Goal: Obtain resource: Obtain resource

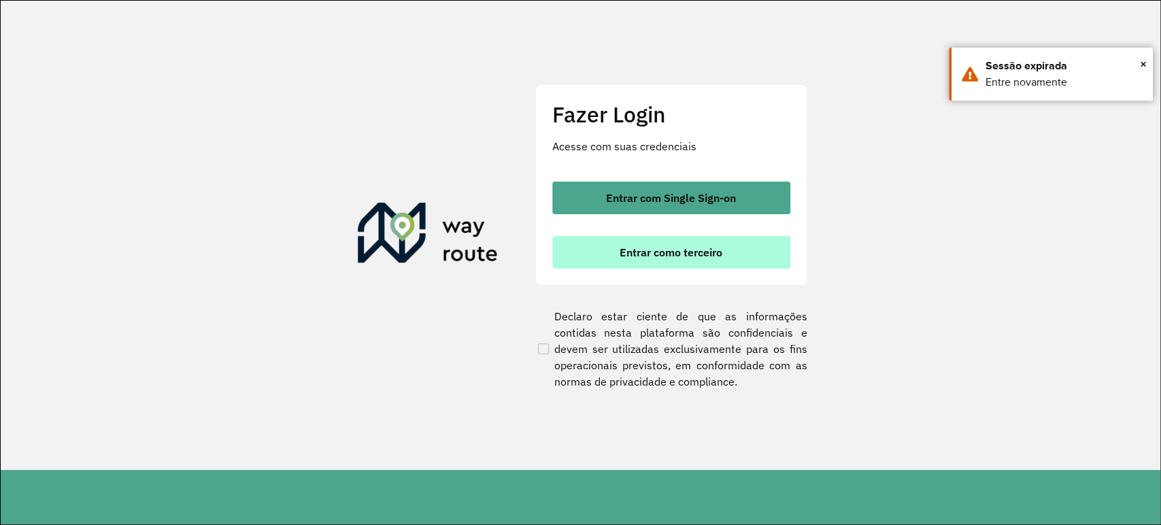
click at [665, 251] on span "Entrar como terceiro" at bounding box center [671, 252] width 103 height 11
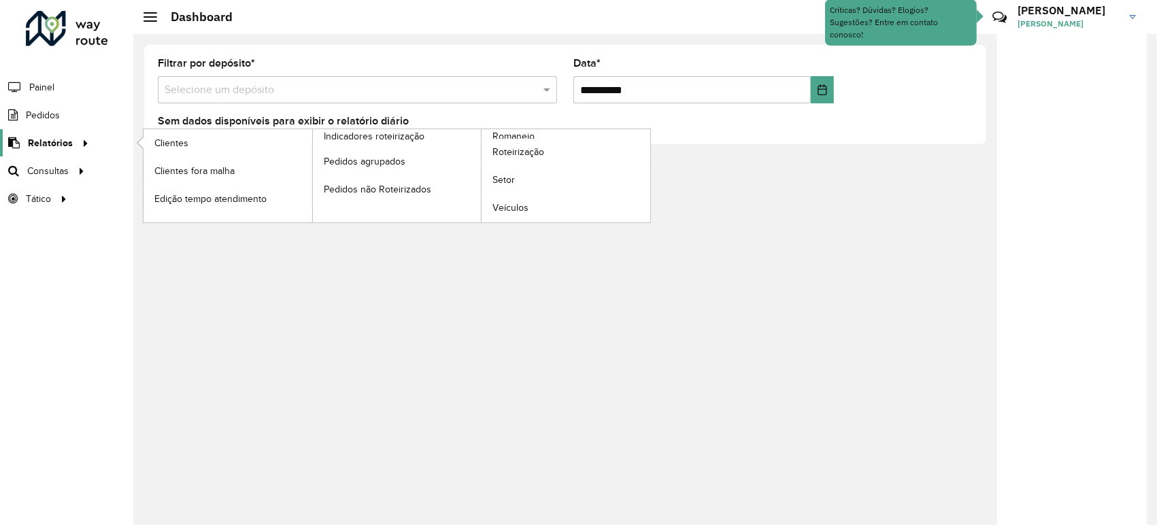
click at [78, 142] on icon at bounding box center [84, 142] width 12 height 20
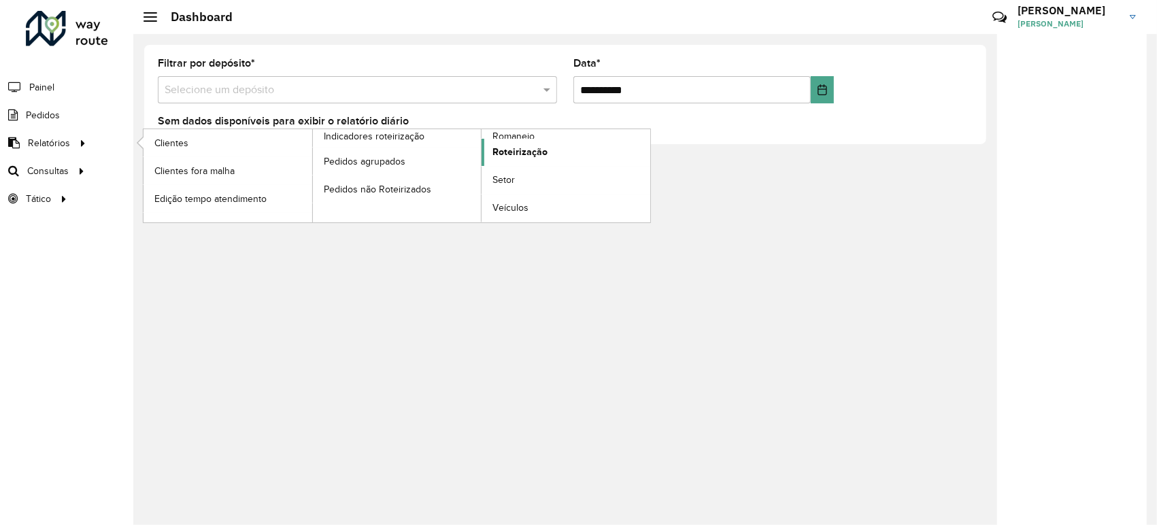
click at [520, 152] on span "Roteirização" at bounding box center [519, 152] width 55 height 14
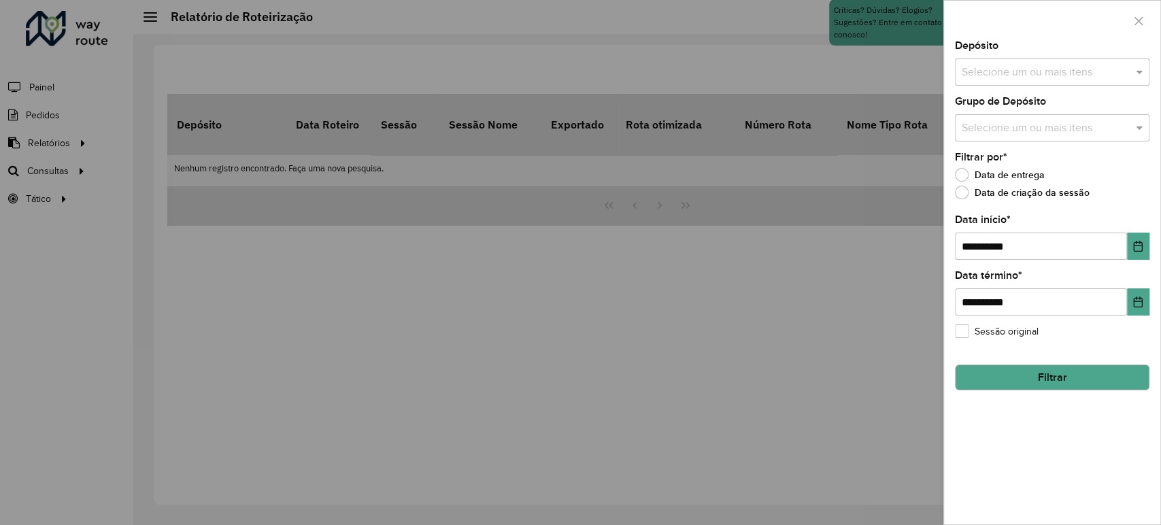
click at [1017, 63] on div "Selecione um ou mais itens" at bounding box center [1052, 71] width 195 height 27
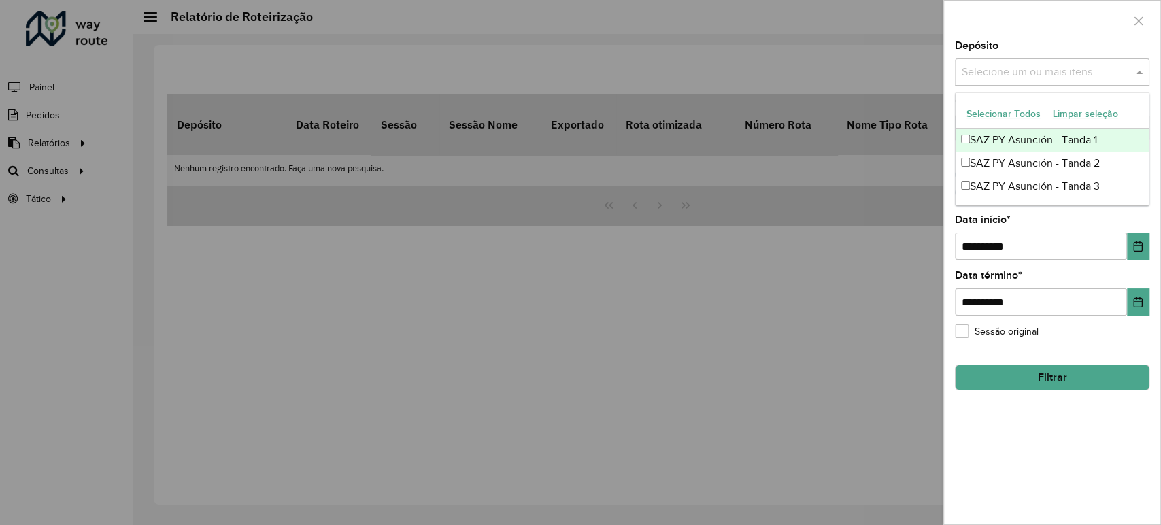
drag, startPoint x: 959, startPoint y: 139, endPoint x: 969, endPoint y: 144, distance: 10.6
click at [960, 139] on div "SAZ PY Asunción - Tanda 1" at bounding box center [1052, 140] width 193 height 23
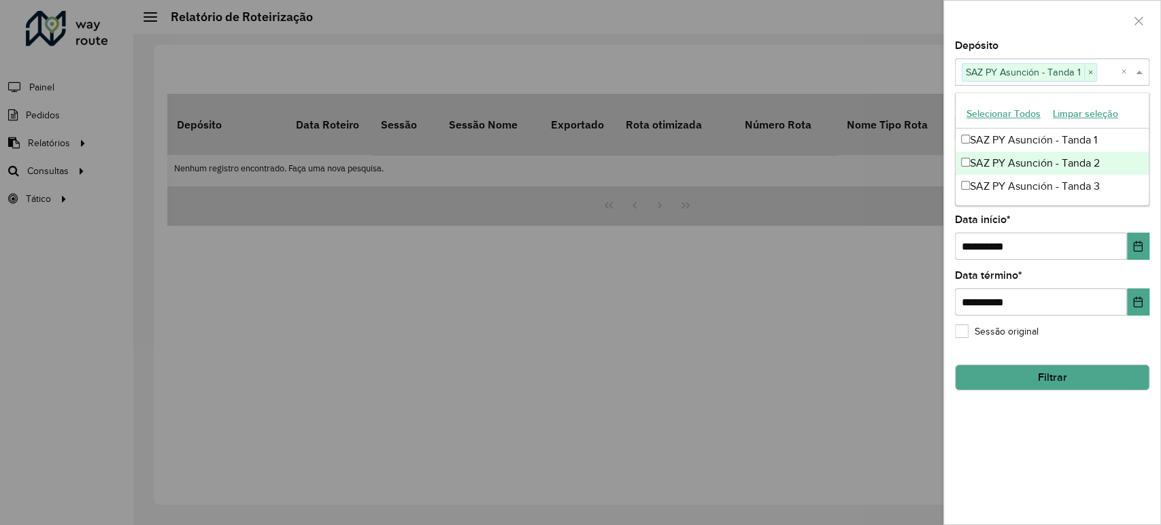
click at [974, 162] on div "SAZ PY Asunción - Tanda 2" at bounding box center [1052, 163] width 193 height 23
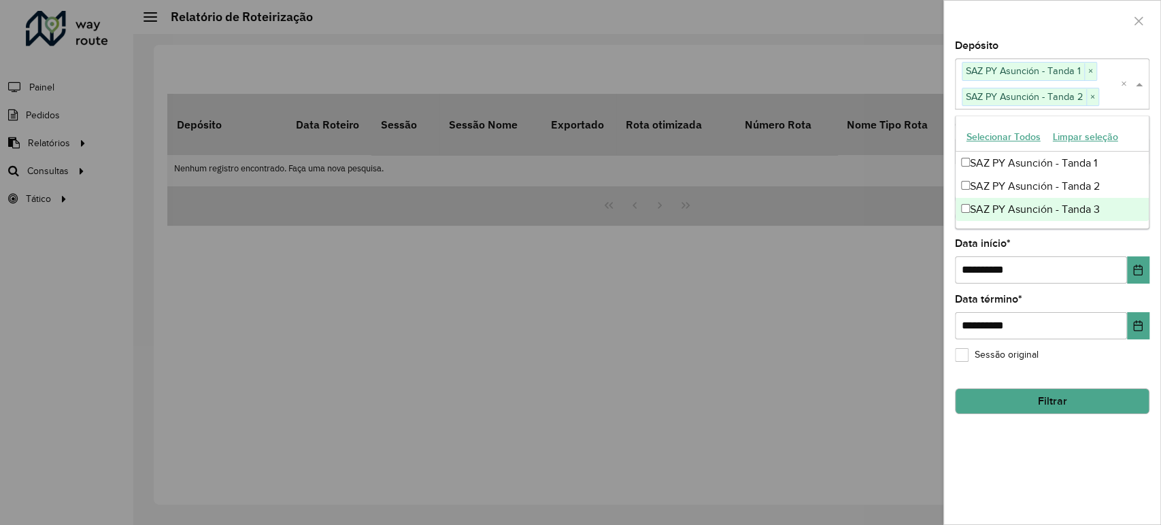
click at [997, 203] on div "SAZ PY Asunción - Tanda 3" at bounding box center [1052, 209] width 193 height 23
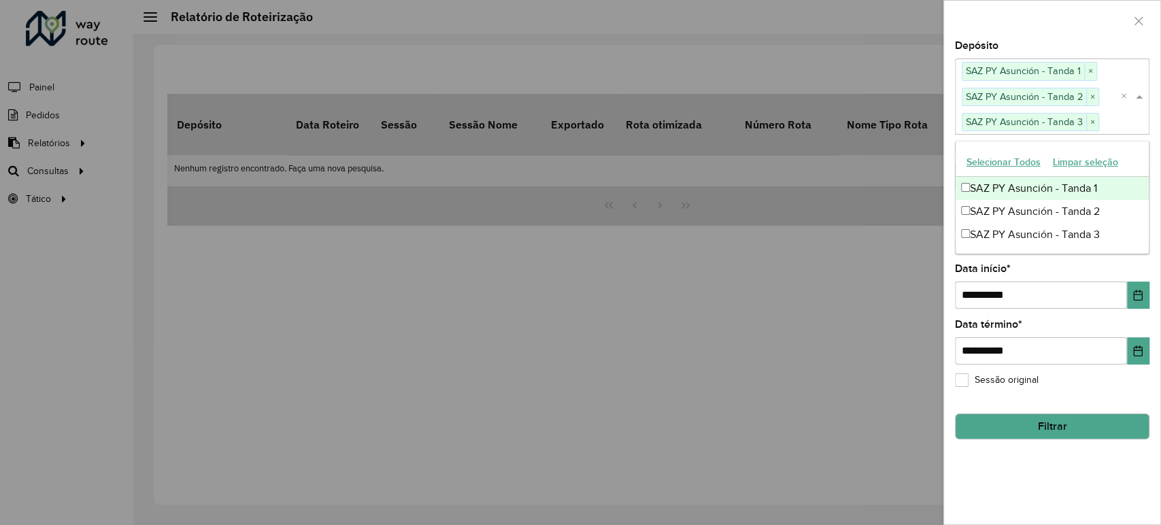
click at [1033, 39] on div at bounding box center [1052, 21] width 216 height 40
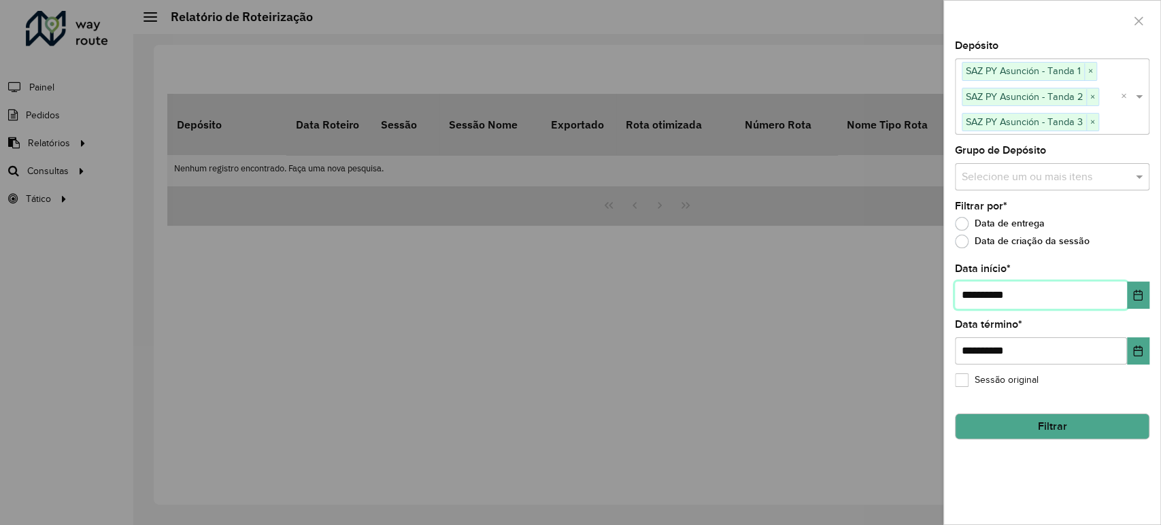
click at [974, 295] on input "**********" at bounding box center [1041, 295] width 172 height 27
type input "**********"
click at [1035, 429] on button "Filtrar" at bounding box center [1052, 427] width 195 height 26
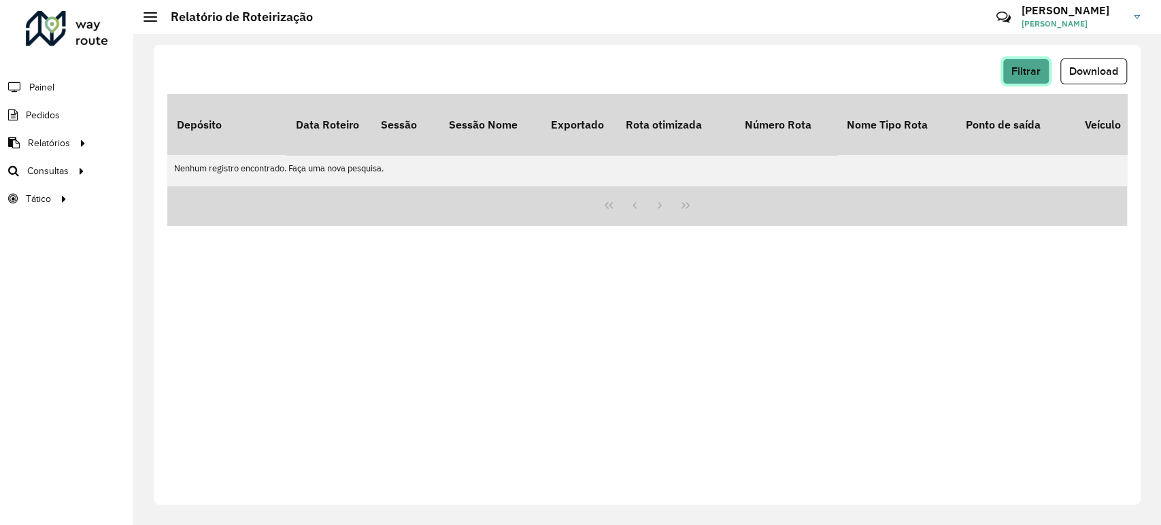
click at [1024, 63] on button "Filtrar" at bounding box center [1026, 71] width 47 height 26
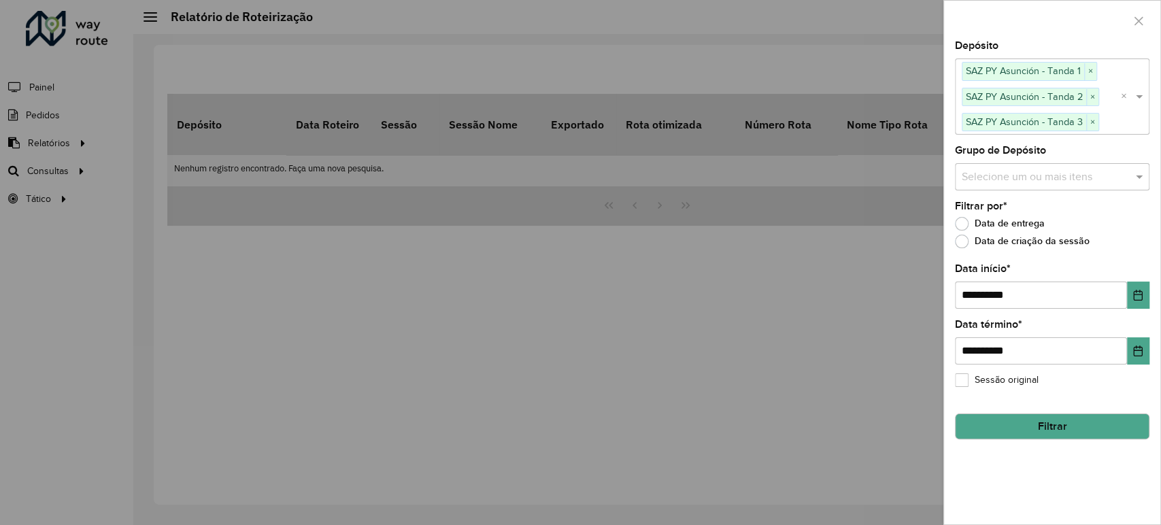
click at [1058, 427] on button "Filtrar" at bounding box center [1052, 427] width 195 height 26
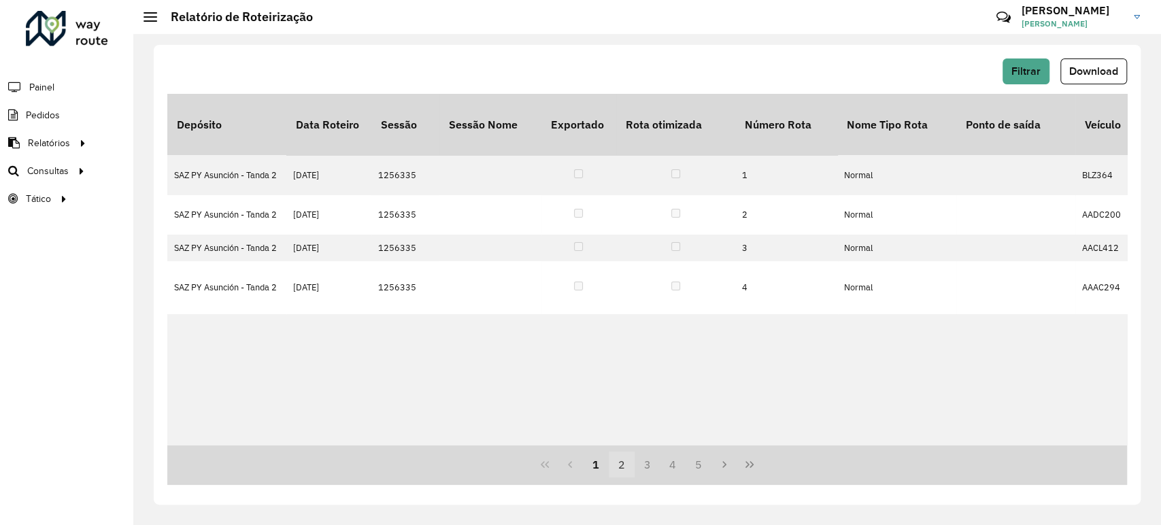
click at [617, 466] on button "2" at bounding box center [622, 465] width 26 height 26
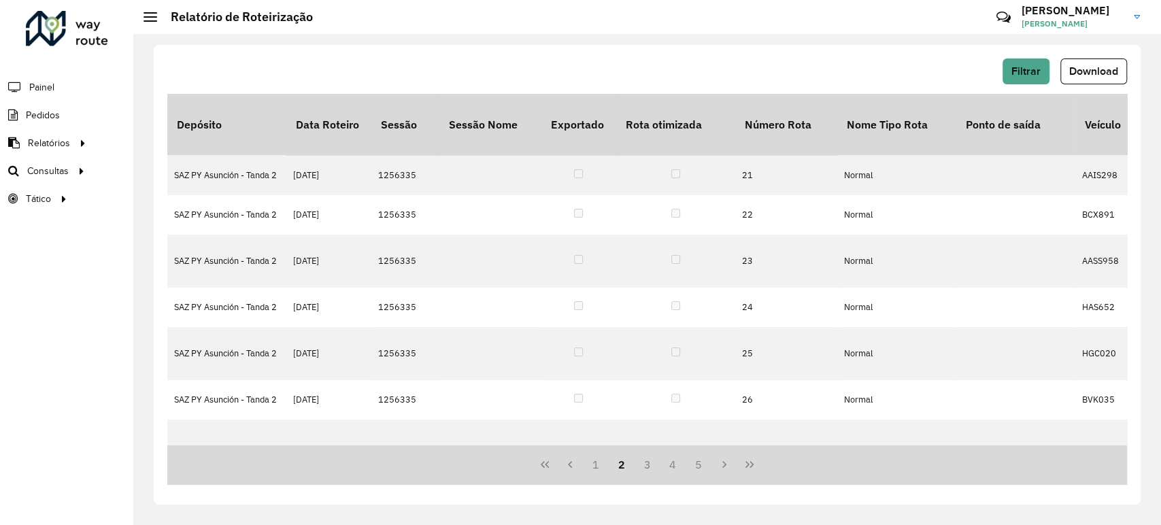
click at [633, 463] on button "2" at bounding box center [622, 465] width 26 height 26
click at [641, 465] on button "3" at bounding box center [648, 465] width 26 height 26
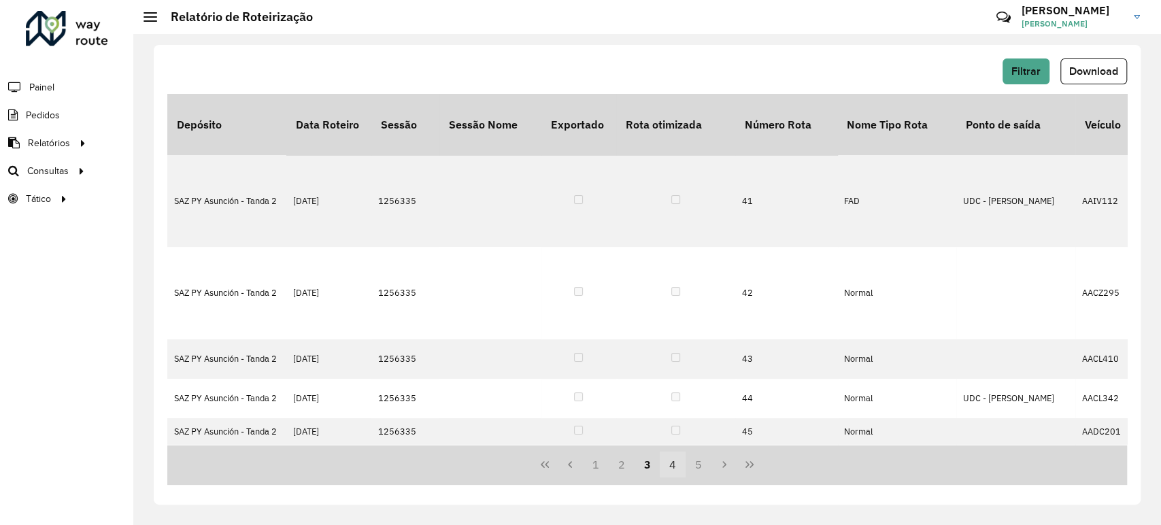
click at [665, 467] on button "4" at bounding box center [673, 465] width 26 height 26
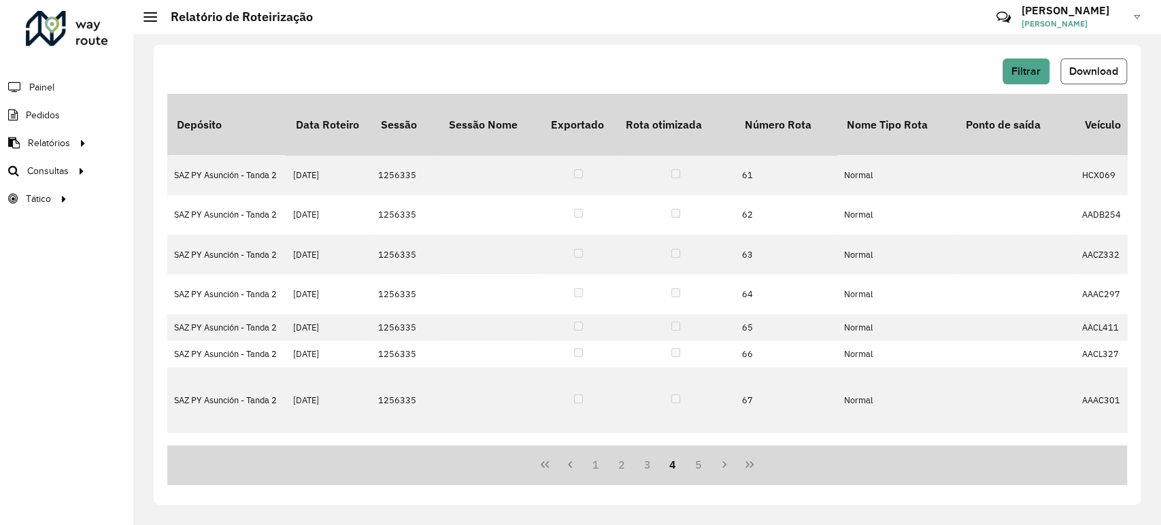
click at [1081, 60] on button "Download" at bounding box center [1093, 71] width 67 height 26
click at [1029, 69] on span "Filtrar" at bounding box center [1026, 71] width 29 height 12
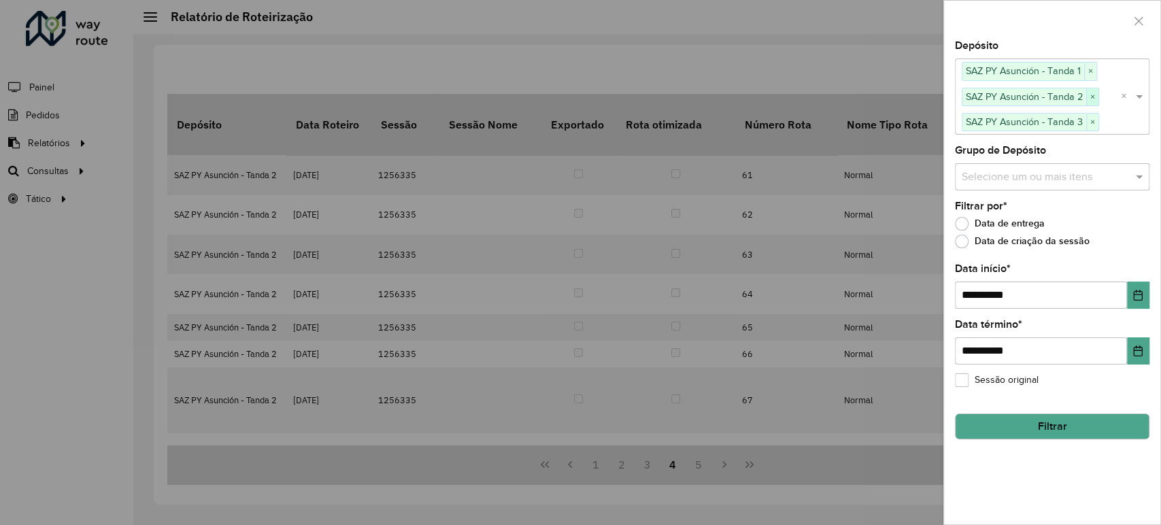
click at [1088, 75] on span "×" at bounding box center [1090, 71] width 12 height 16
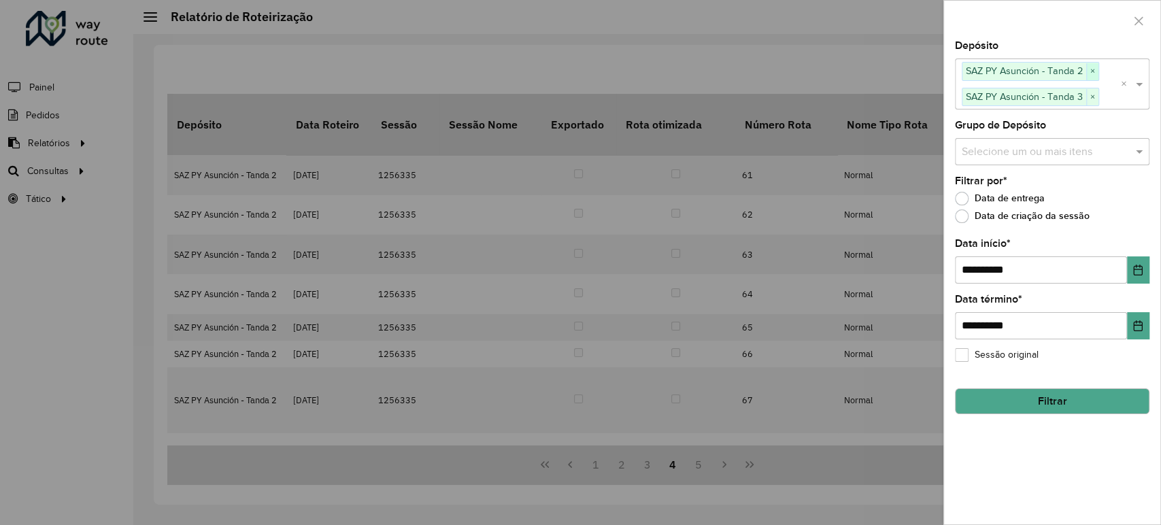
click at [1089, 70] on span "×" at bounding box center [1092, 71] width 12 height 16
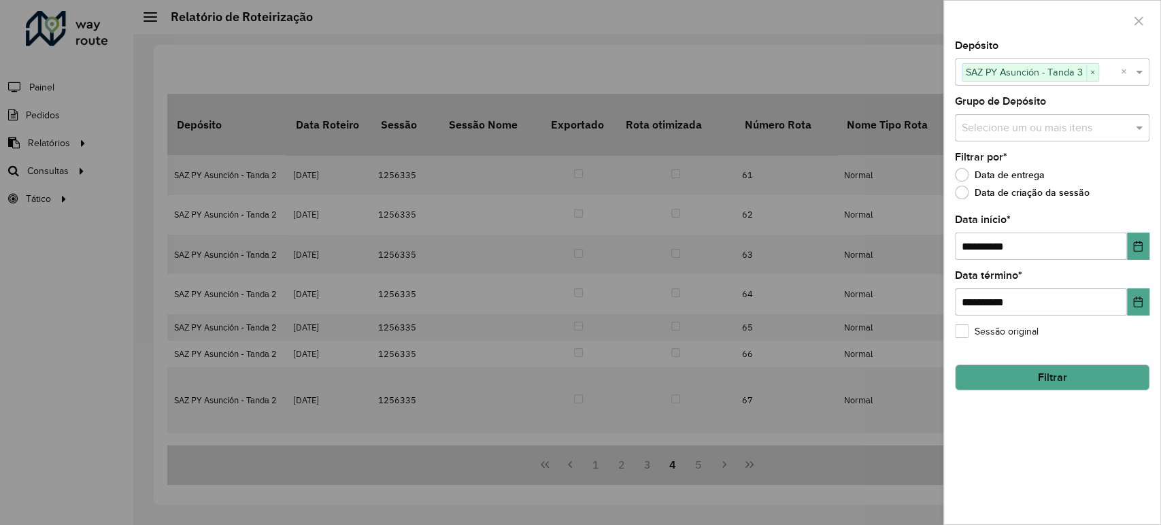
click at [1072, 375] on button "Filtrar" at bounding box center [1052, 378] width 195 height 26
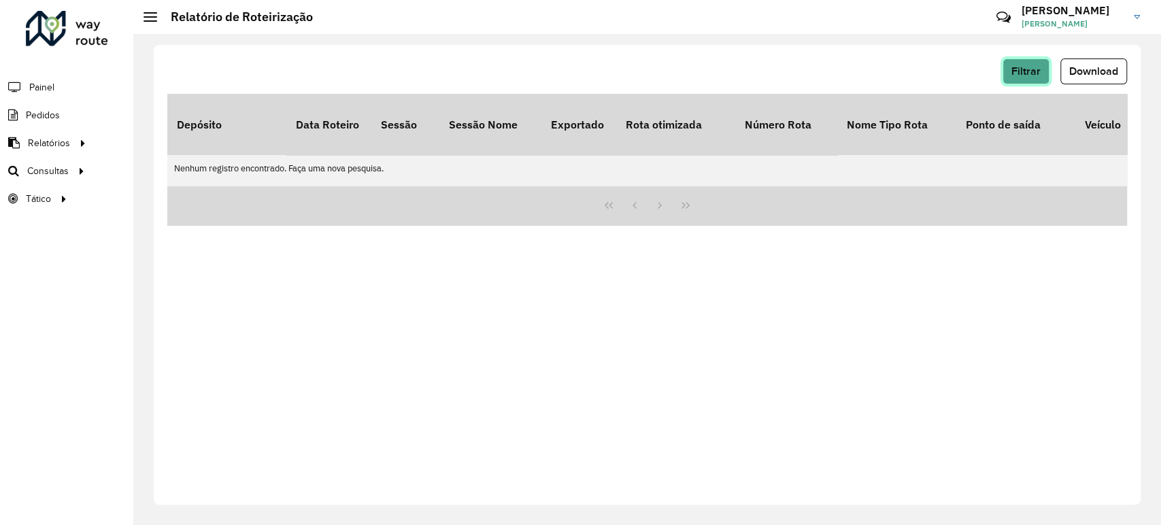
click at [1016, 76] on span "Filtrar" at bounding box center [1026, 71] width 29 height 12
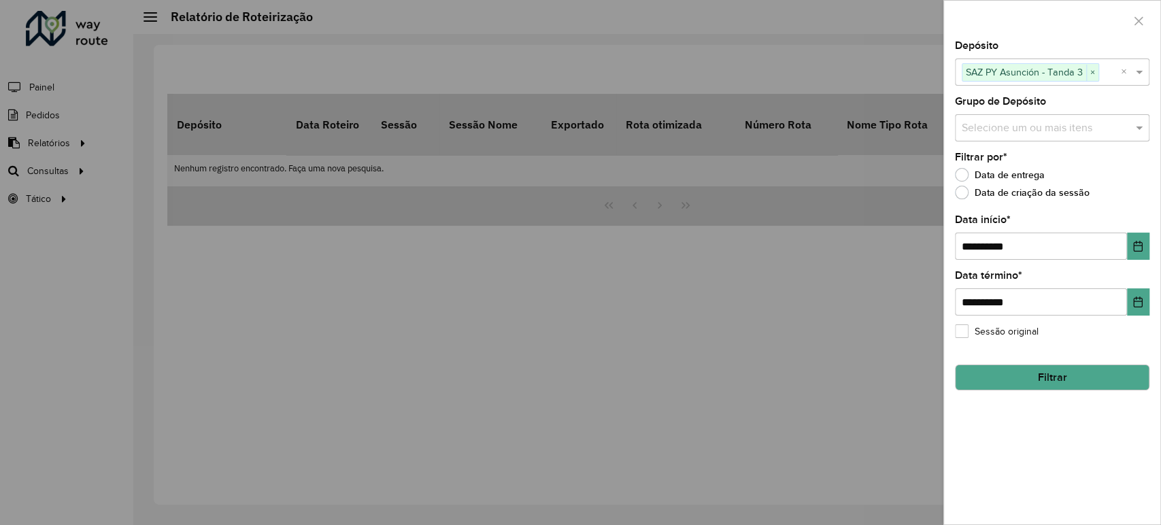
click at [1067, 369] on button "Filtrar" at bounding box center [1052, 378] width 195 height 26
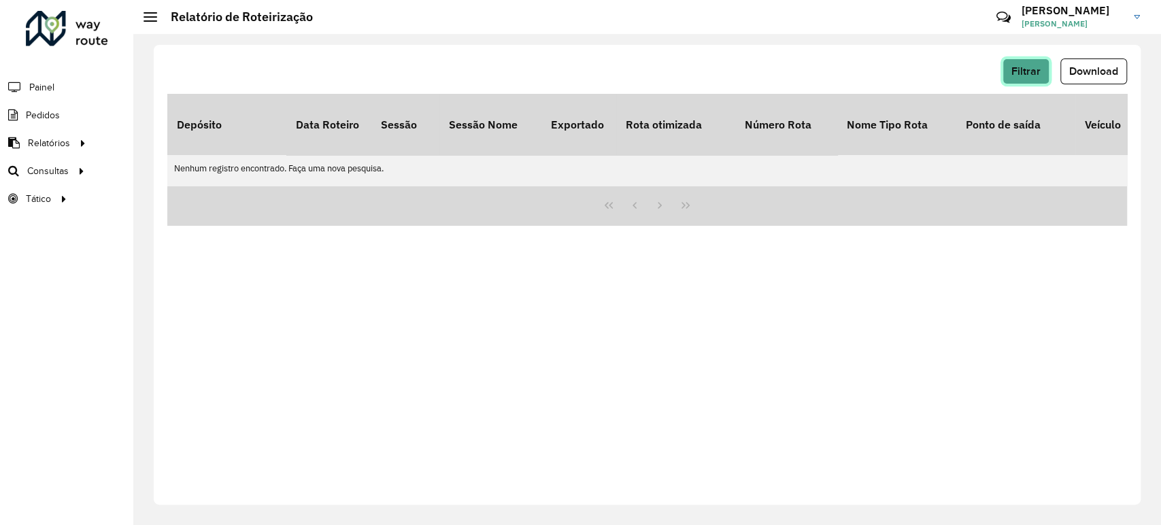
click at [1024, 69] on span "Filtrar" at bounding box center [1026, 71] width 29 height 12
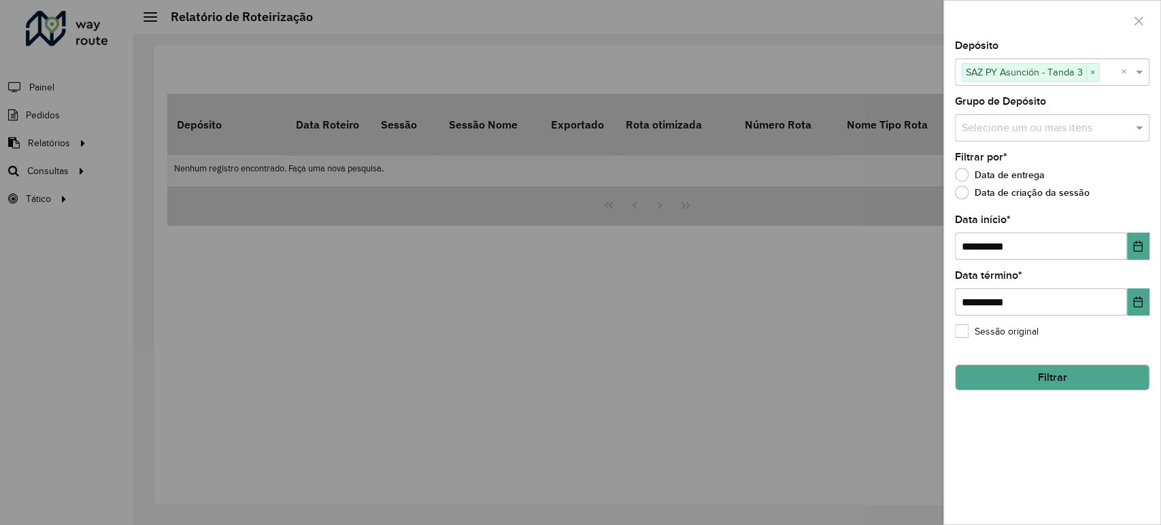
click at [1074, 384] on button "Filtrar" at bounding box center [1052, 378] width 195 height 26
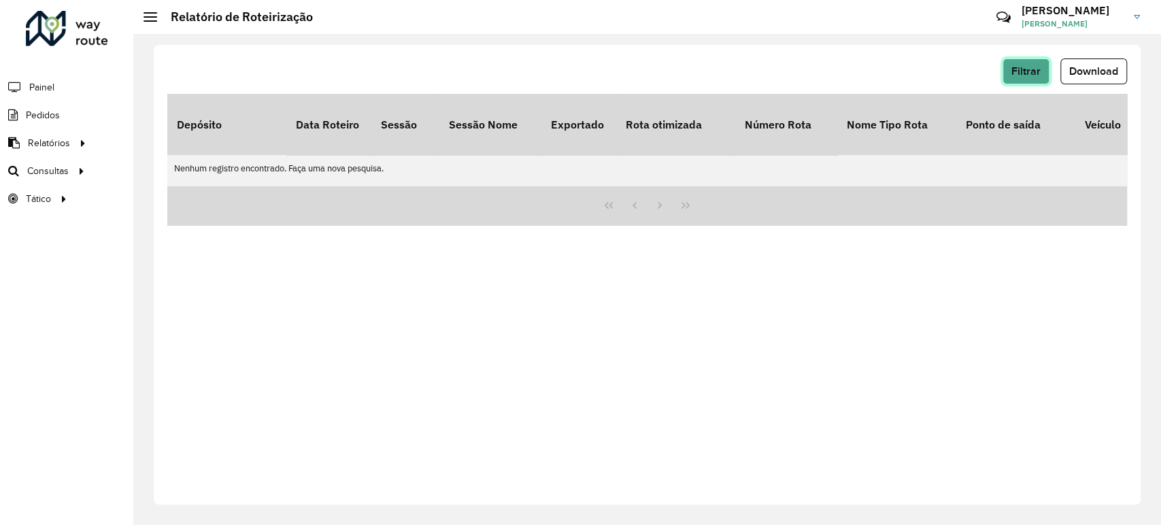
click at [1009, 80] on button "Filtrar" at bounding box center [1026, 71] width 47 height 26
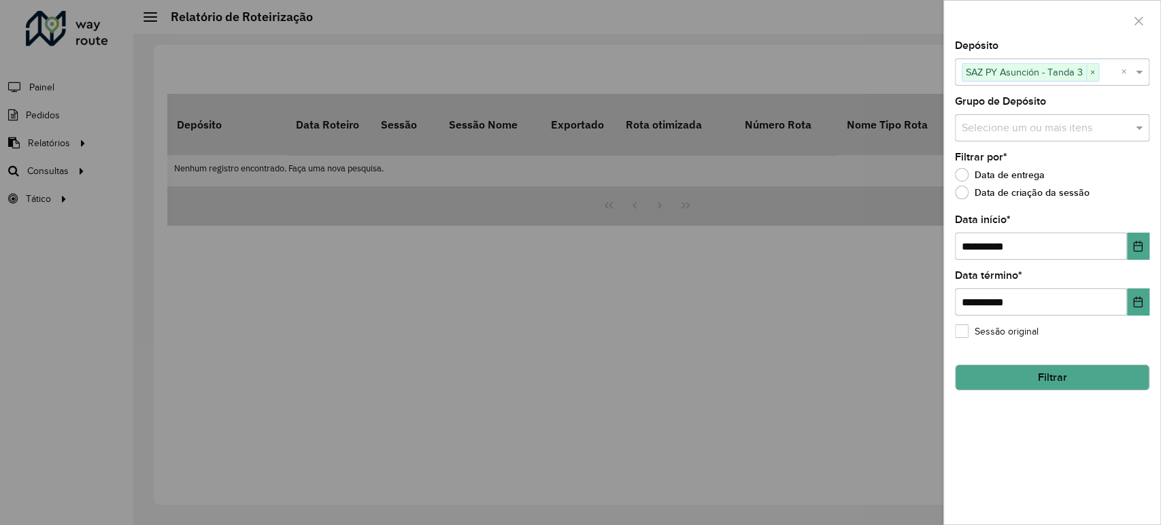
click at [1046, 368] on button "Filtrar" at bounding box center [1052, 378] width 195 height 26
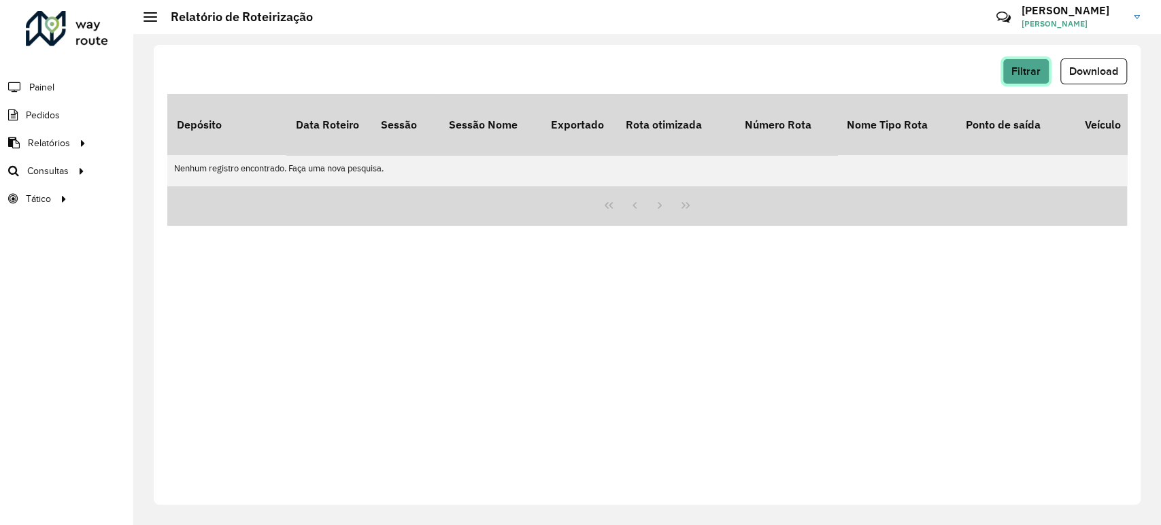
click at [1033, 67] on span "Filtrar" at bounding box center [1026, 71] width 29 height 12
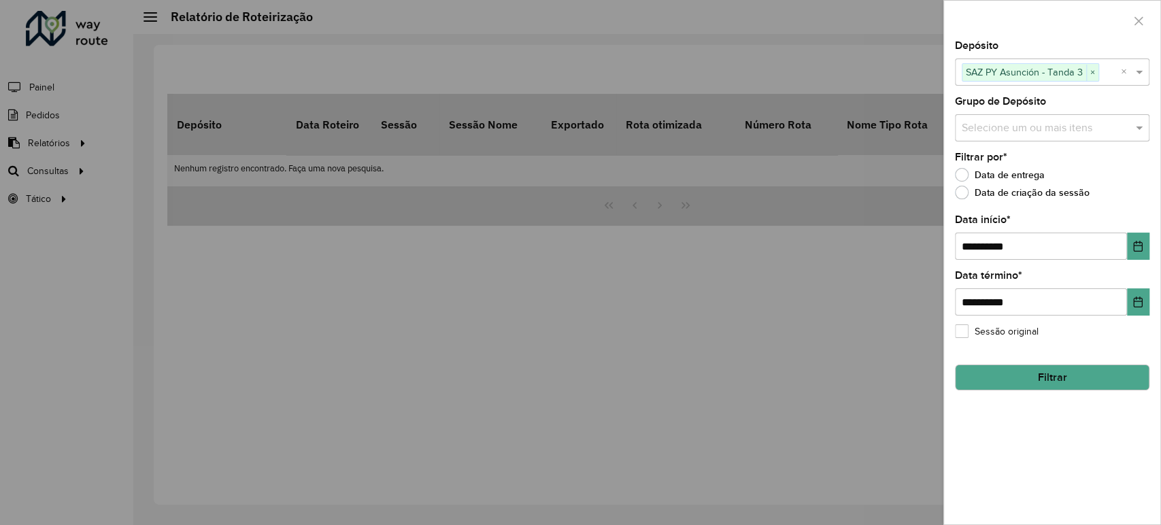
click at [1072, 373] on button "Filtrar" at bounding box center [1052, 378] width 195 height 26
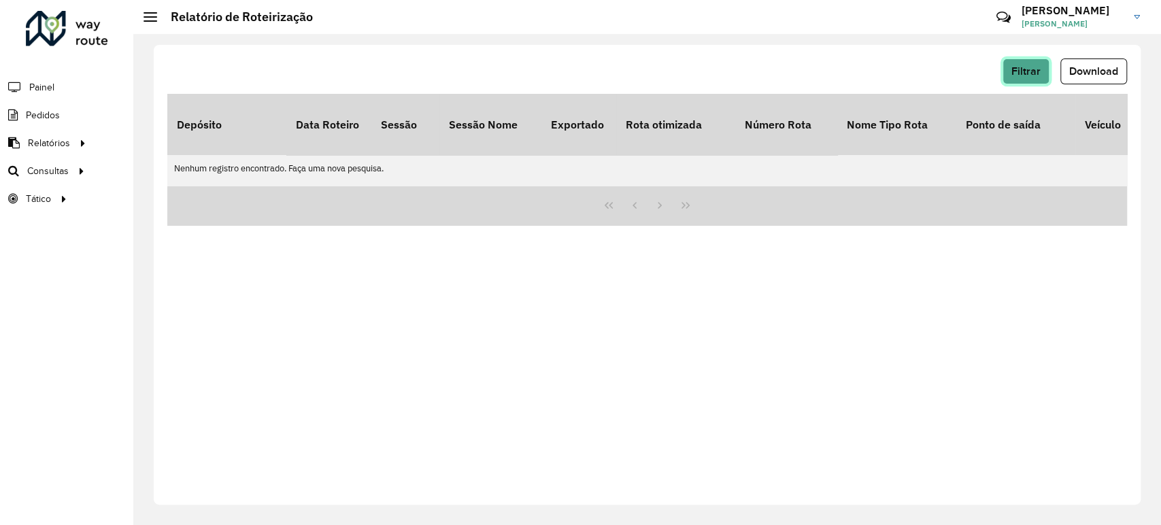
click at [1033, 71] on span "Filtrar" at bounding box center [1026, 71] width 29 height 12
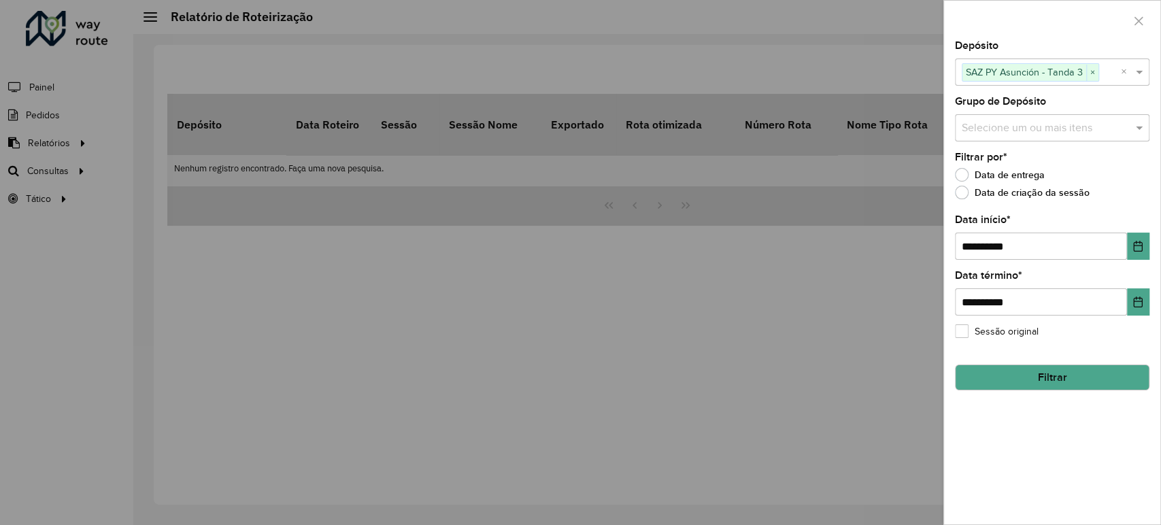
drag, startPoint x: 867, startPoint y: 79, endPoint x: 884, endPoint y: 75, distance: 18.2
click at [866, 76] on div at bounding box center [580, 262] width 1161 height 525
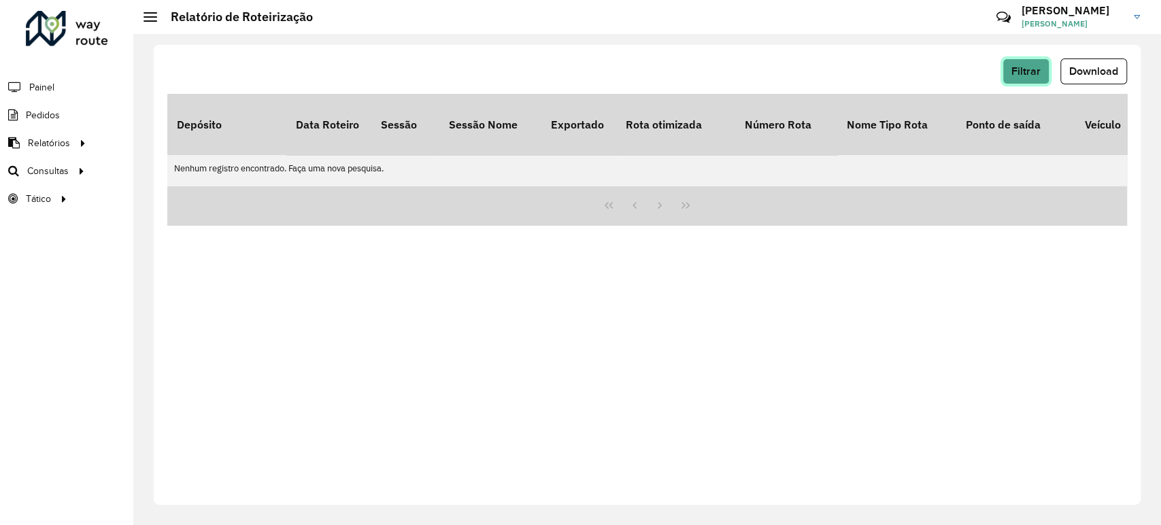
click at [1023, 74] on span "Filtrar" at bounding box center [1026, 71] width 29 height 12
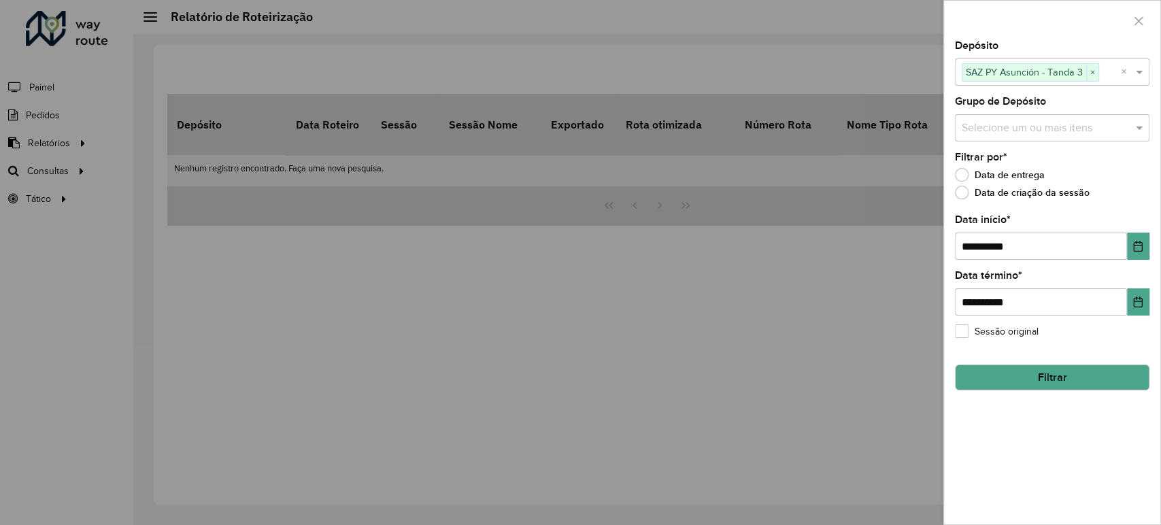
click at [1029, 364] on hb-field-button "Filtrar" at bounding box center [1052, 372] width 195 height 37
click at [1031, 369] on button "Filtrar" at bounding box center [1052, 378] width 195 height 26
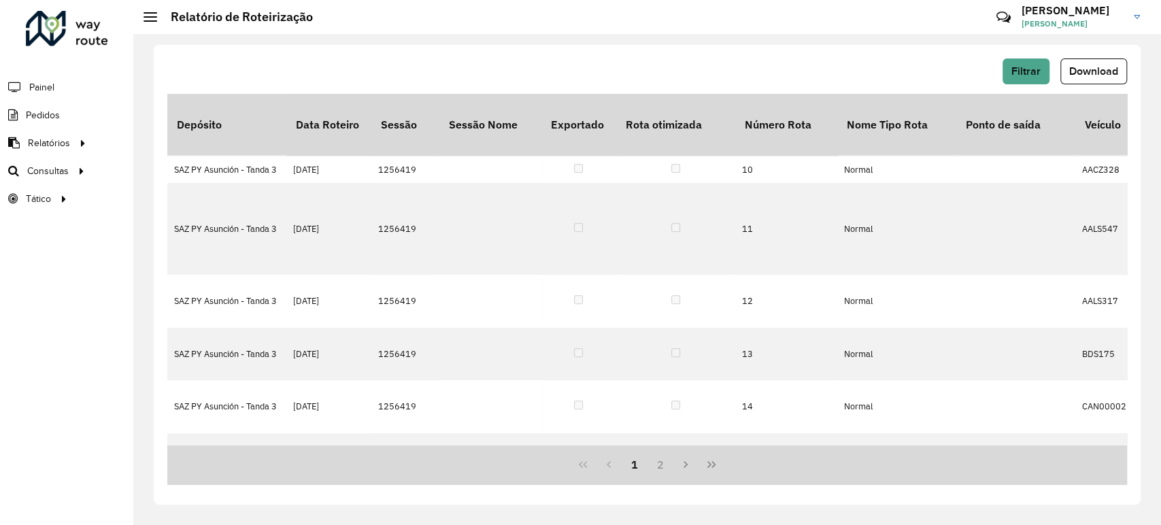
scroll to position [518, 0]
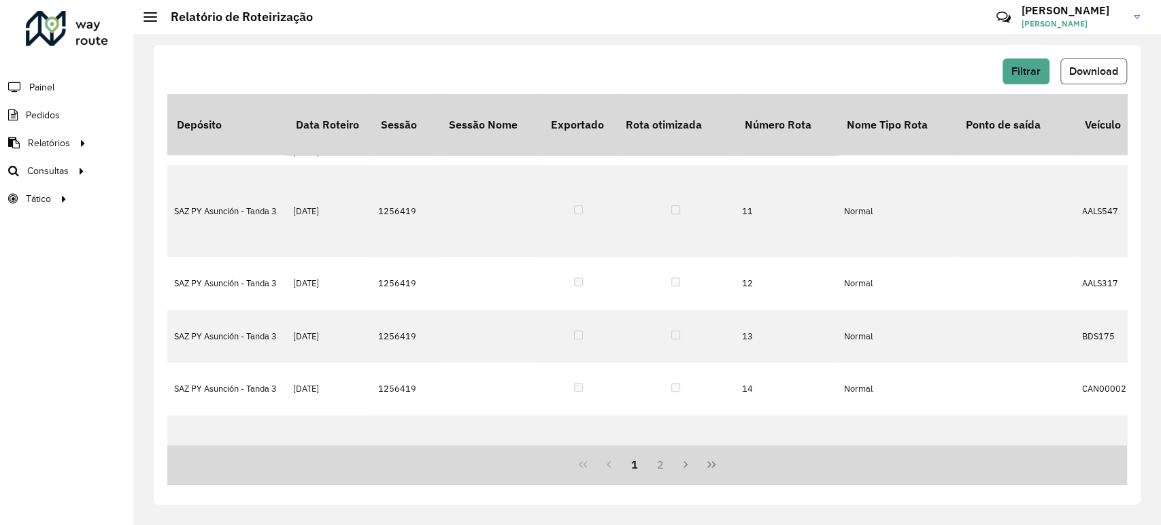
click at [1075, 69] on span "Download" at bounding box center [1093, 71] width 49 height 12
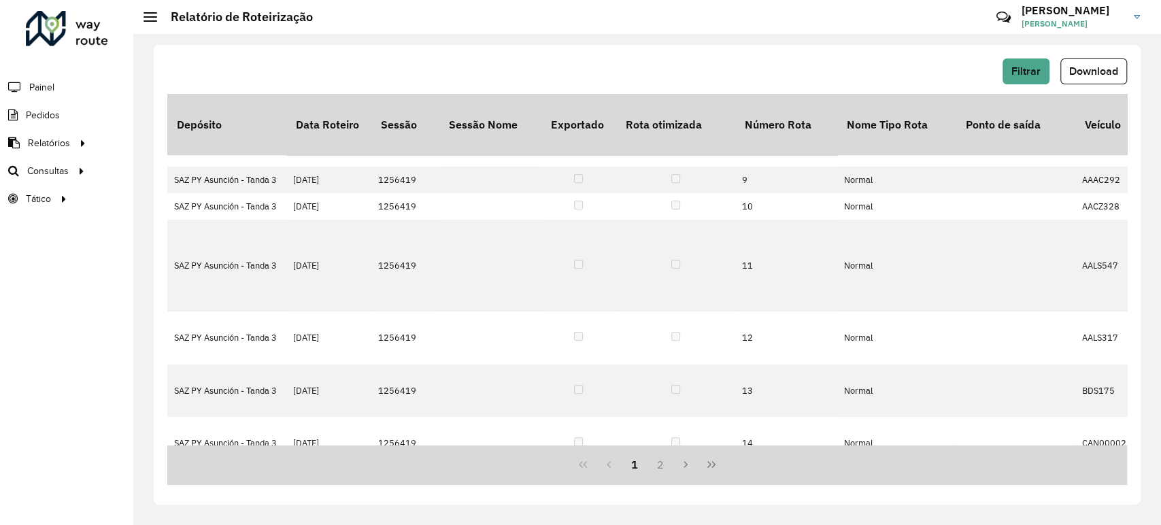
scroll to position [442, 0]
